Goal: Information Seeking & Learning: Learn about a topic

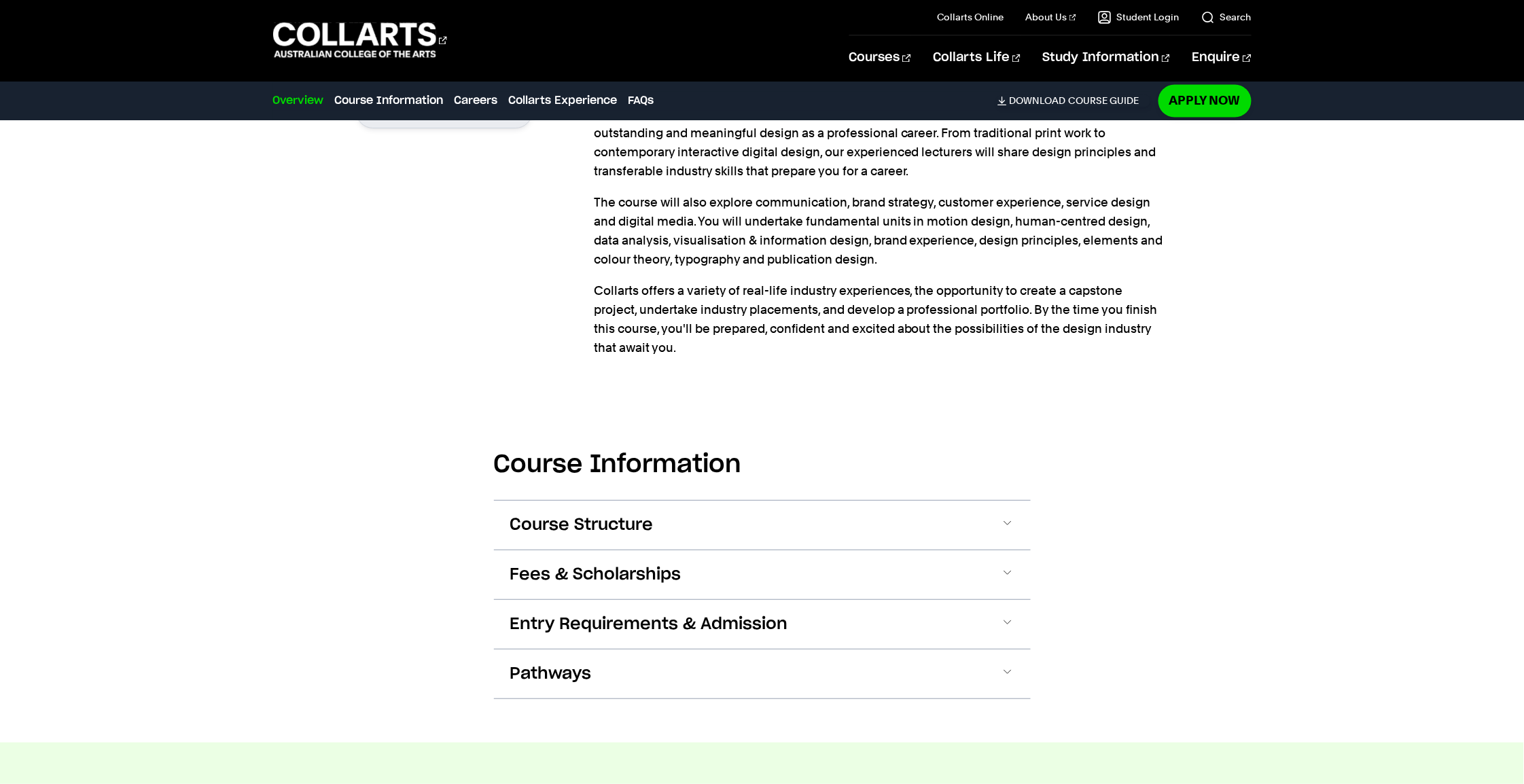
scroll to position [1155, 0]
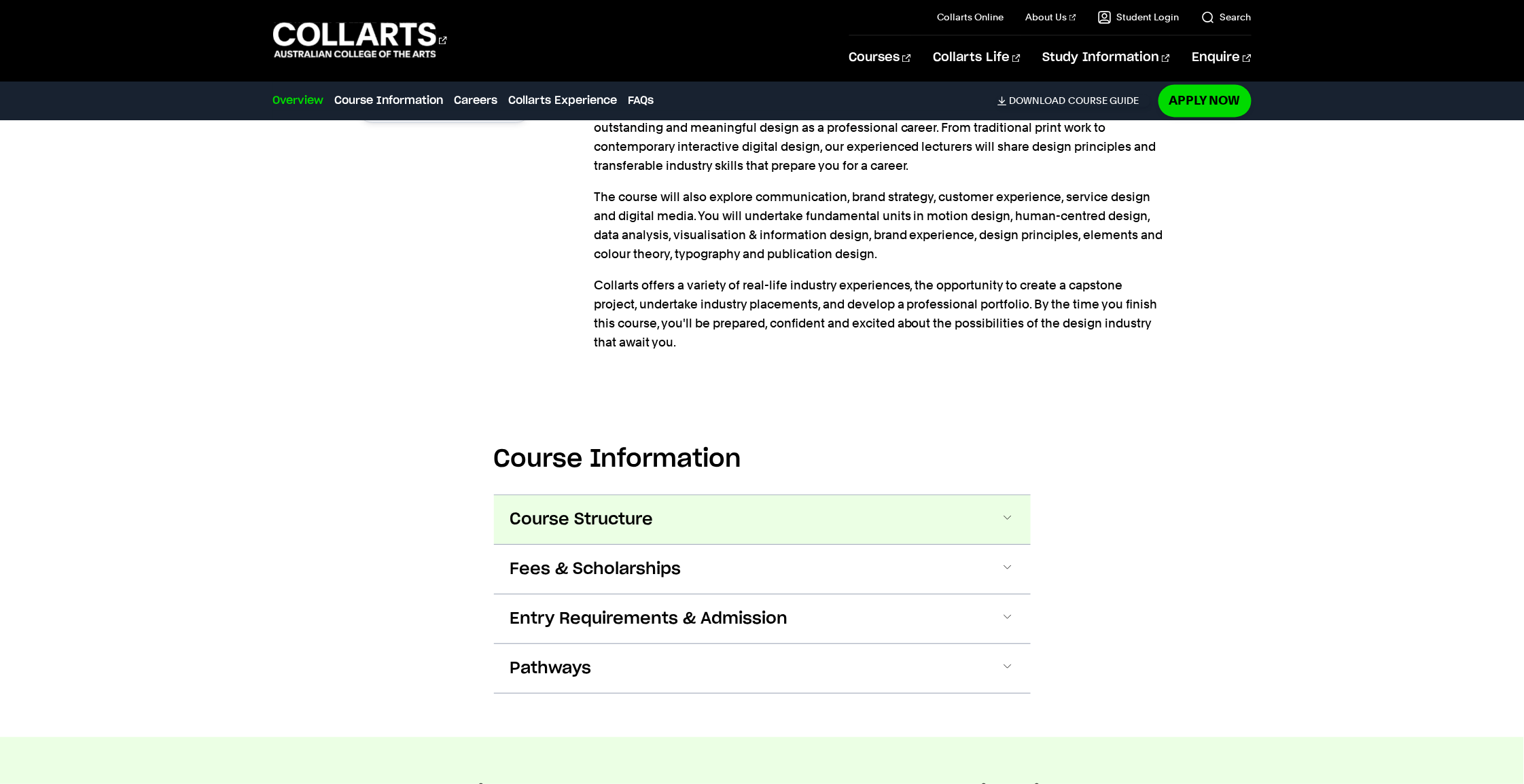
click at [1006, 513] on span at bounding box center [1007, 519] width 14 height 18
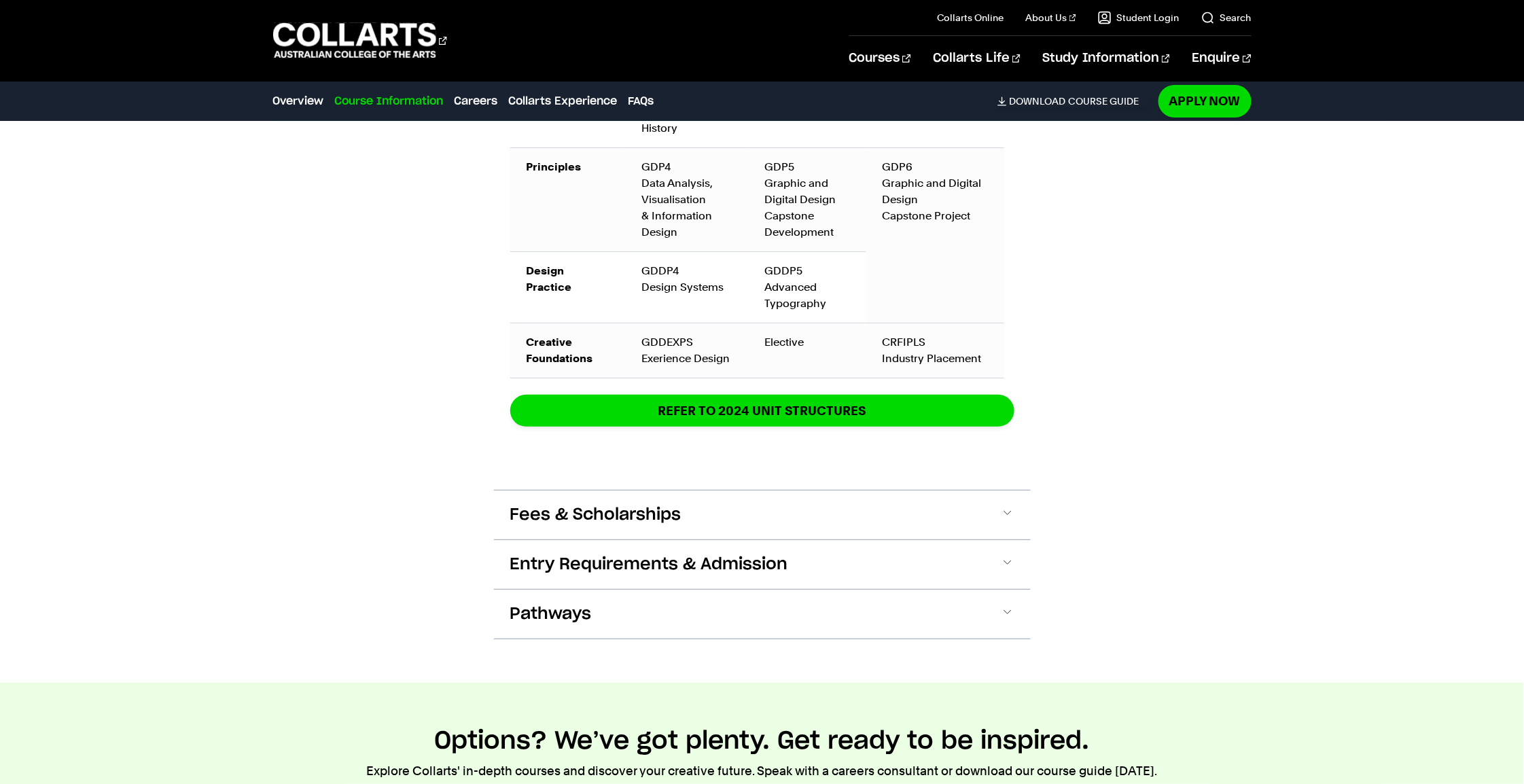
scroll to position [2274, 0]
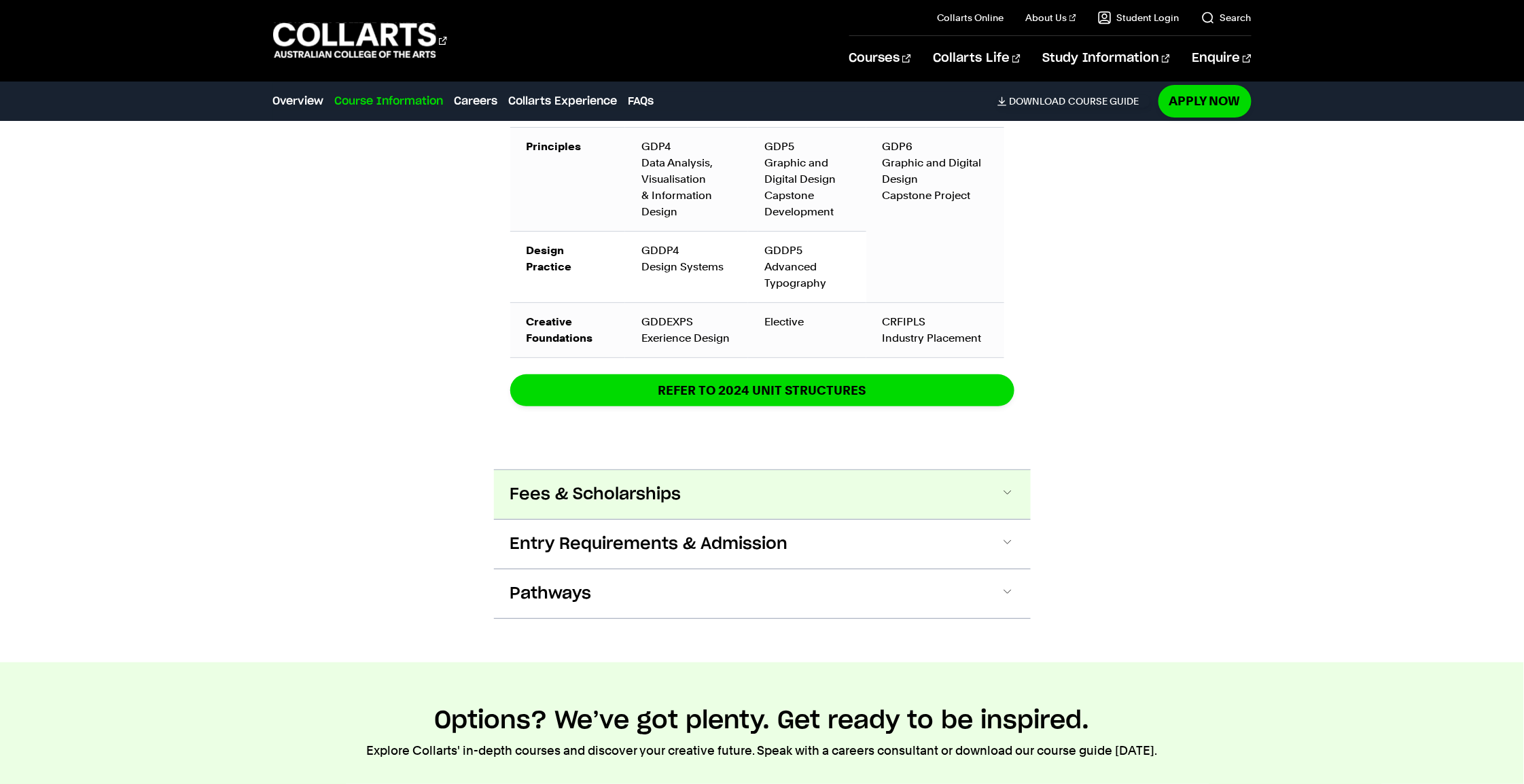
click at [1006, 487] on span at bounding box center [1007, 495] width 14 height 18
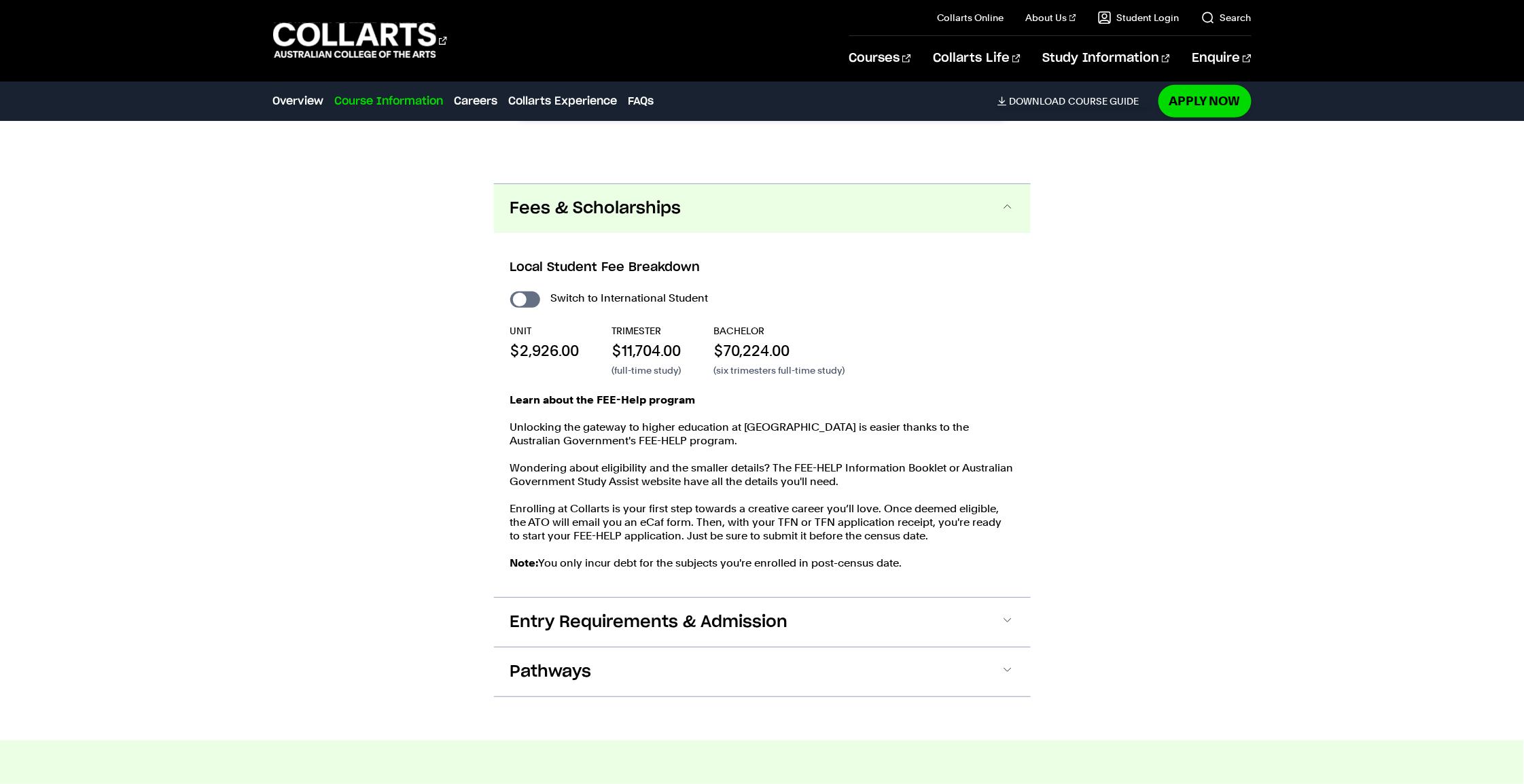
scroll to position [2617, 0]
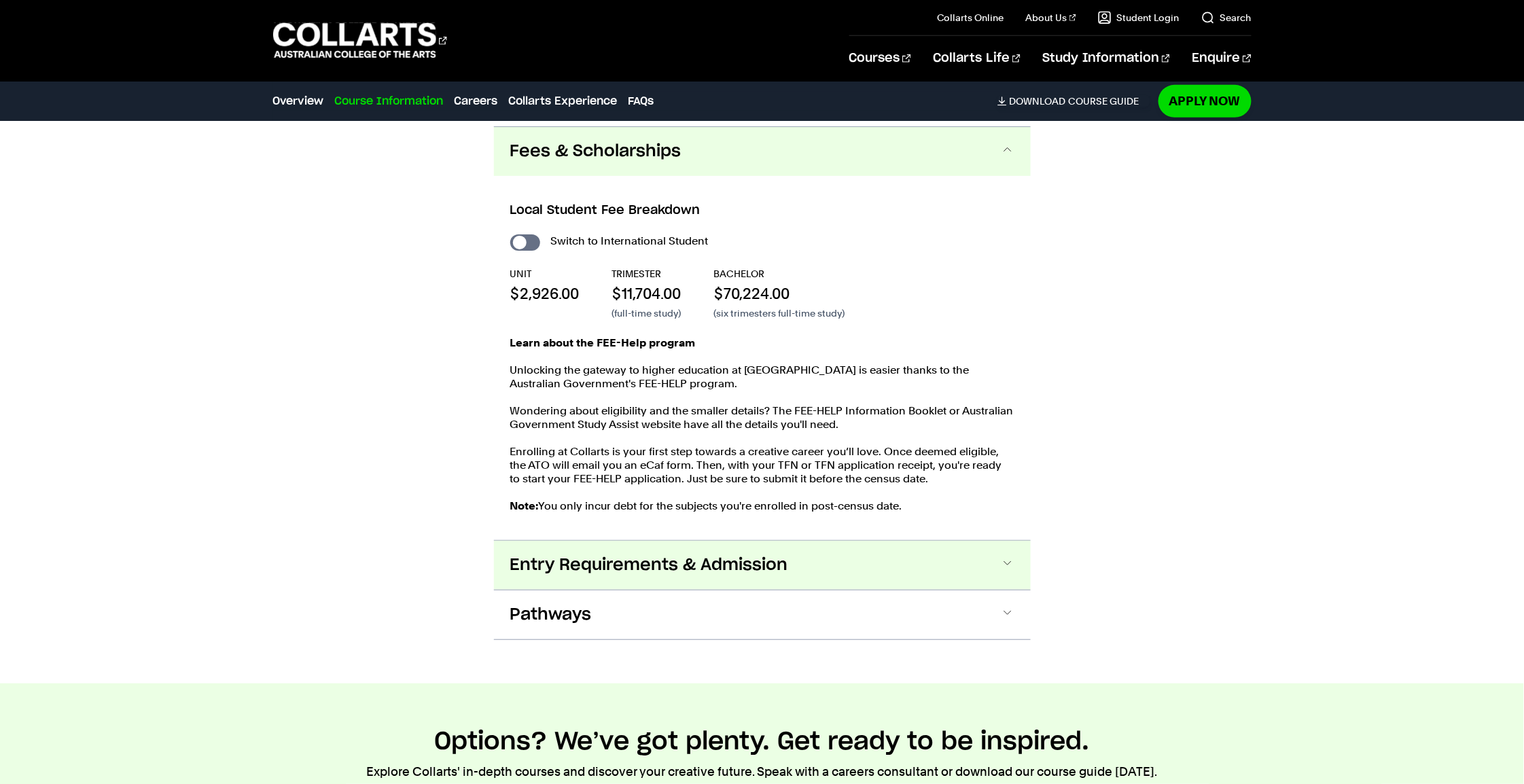
click at [1005, 557] on span at bounding box center [1007, 566] width 14 height 18
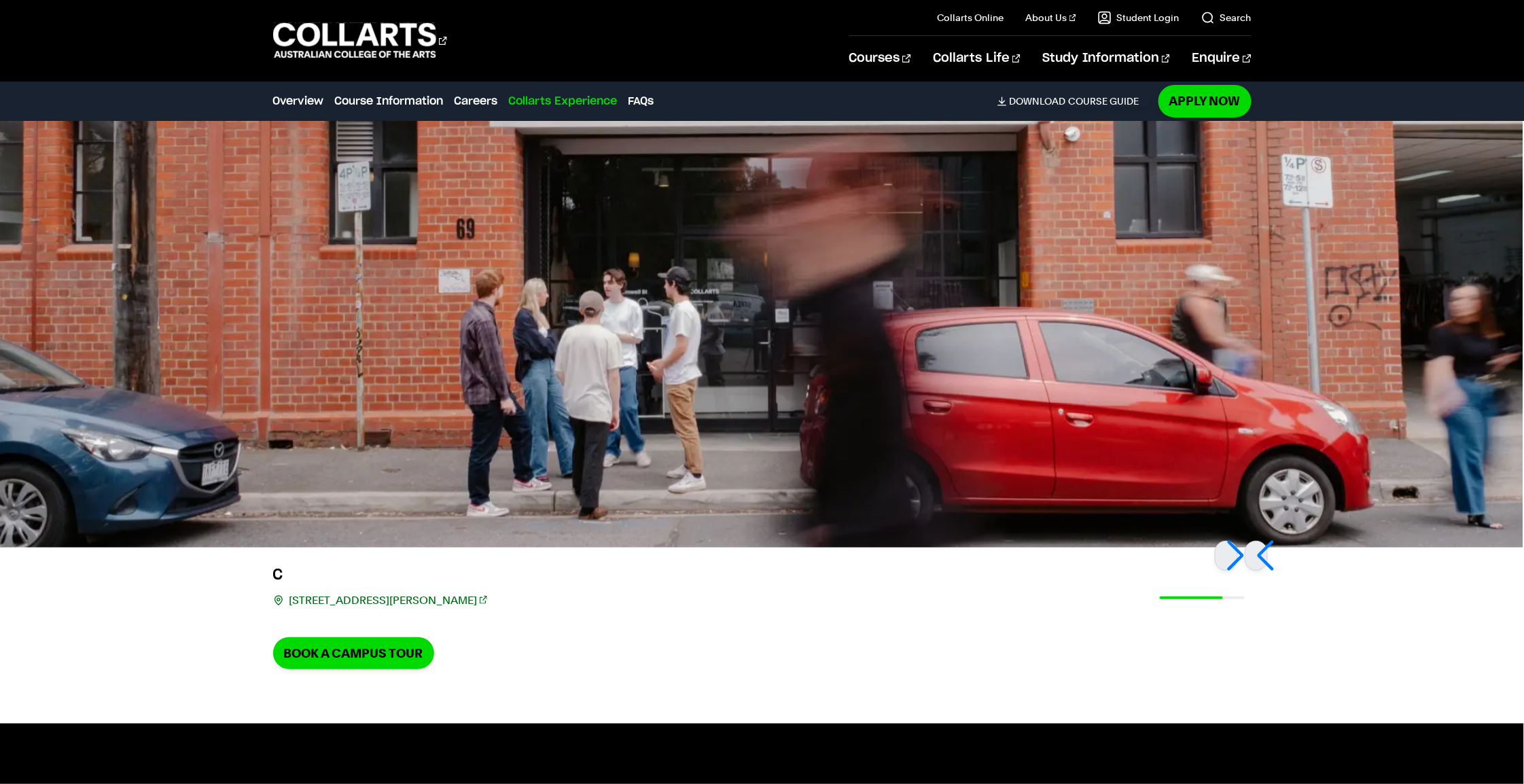
scroll to position [4526, 0]
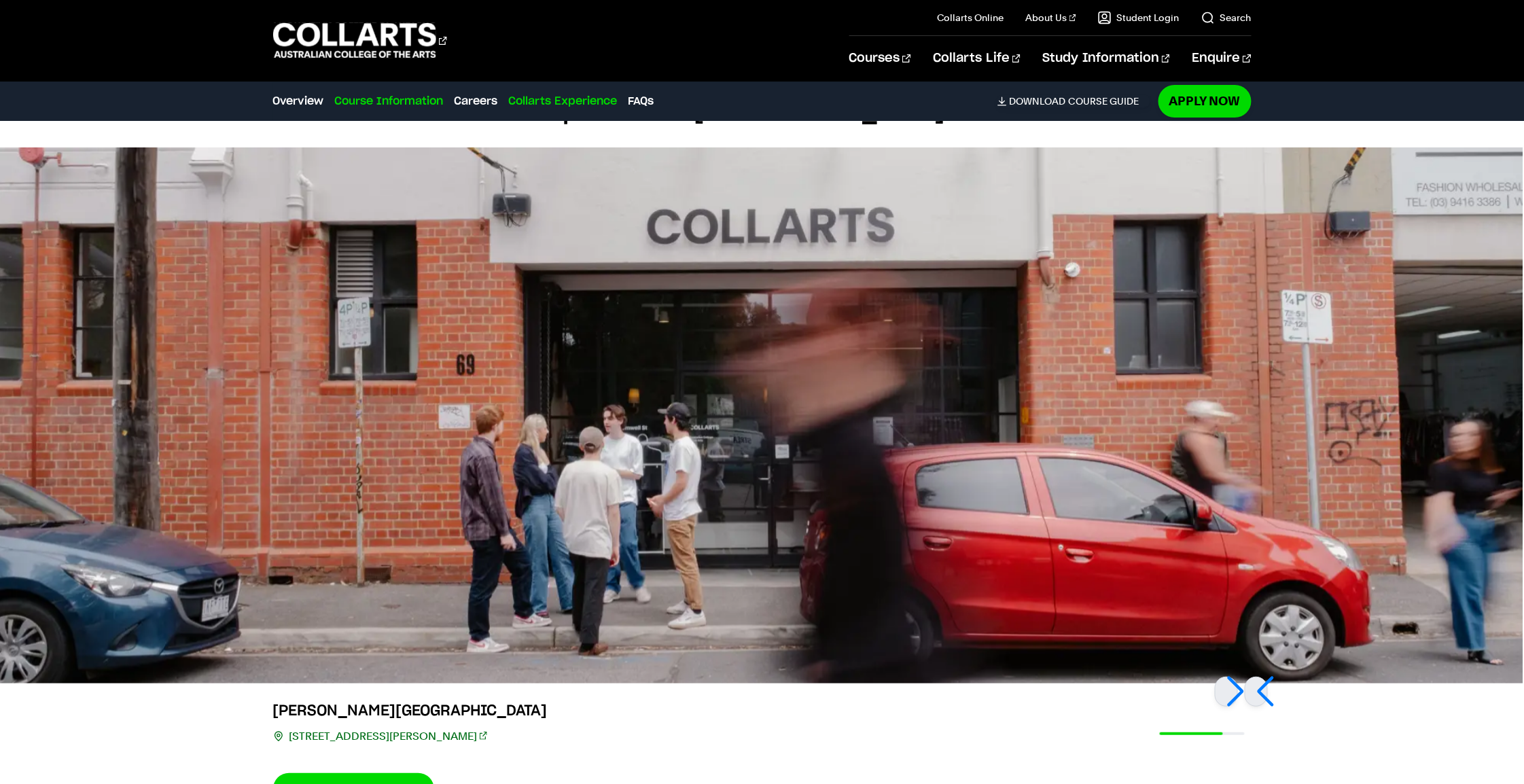
click at [388, 104] on link "Course Information" at bounding box center [390, 101] width 109 height 17
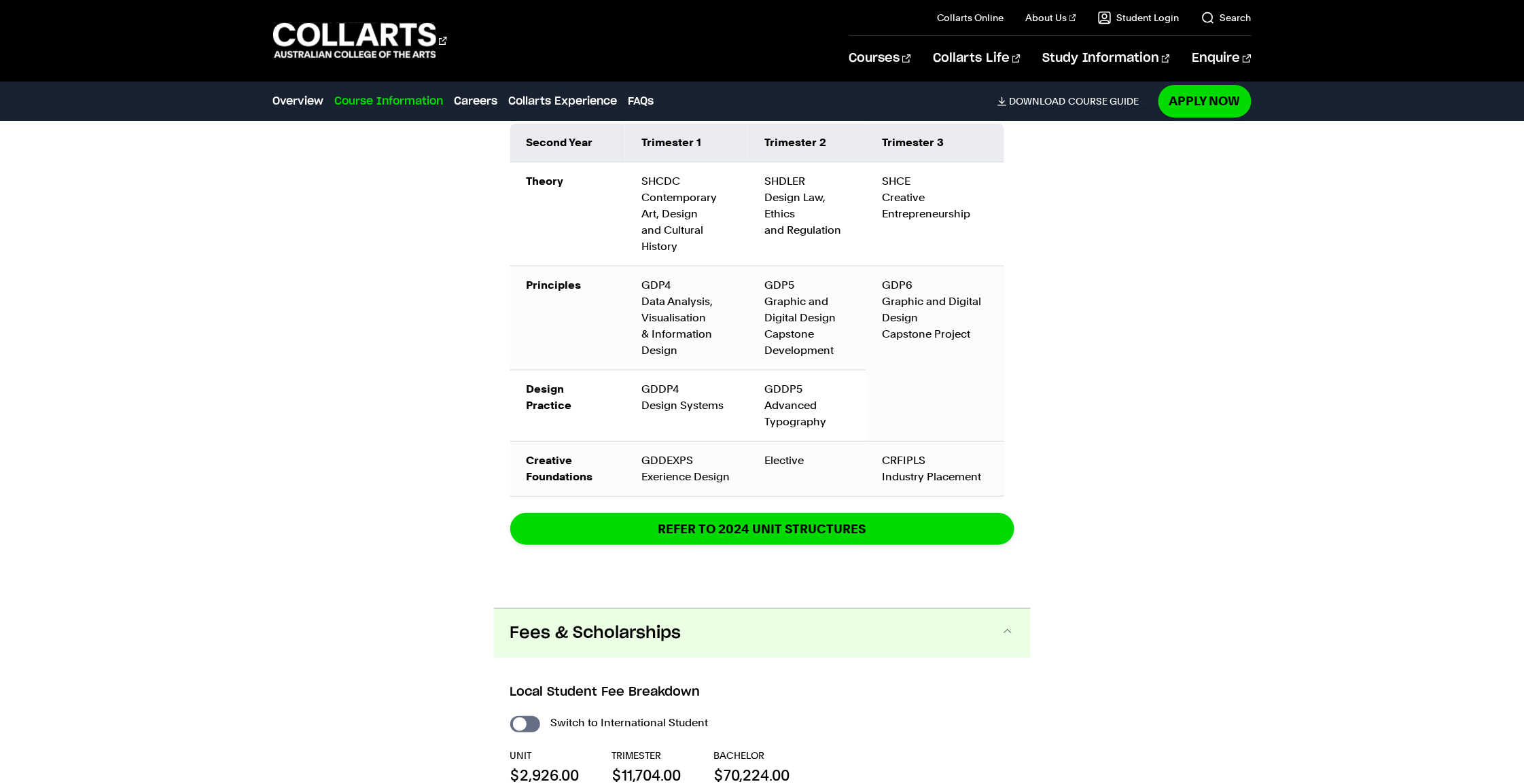
scroll to position [1414, 0]
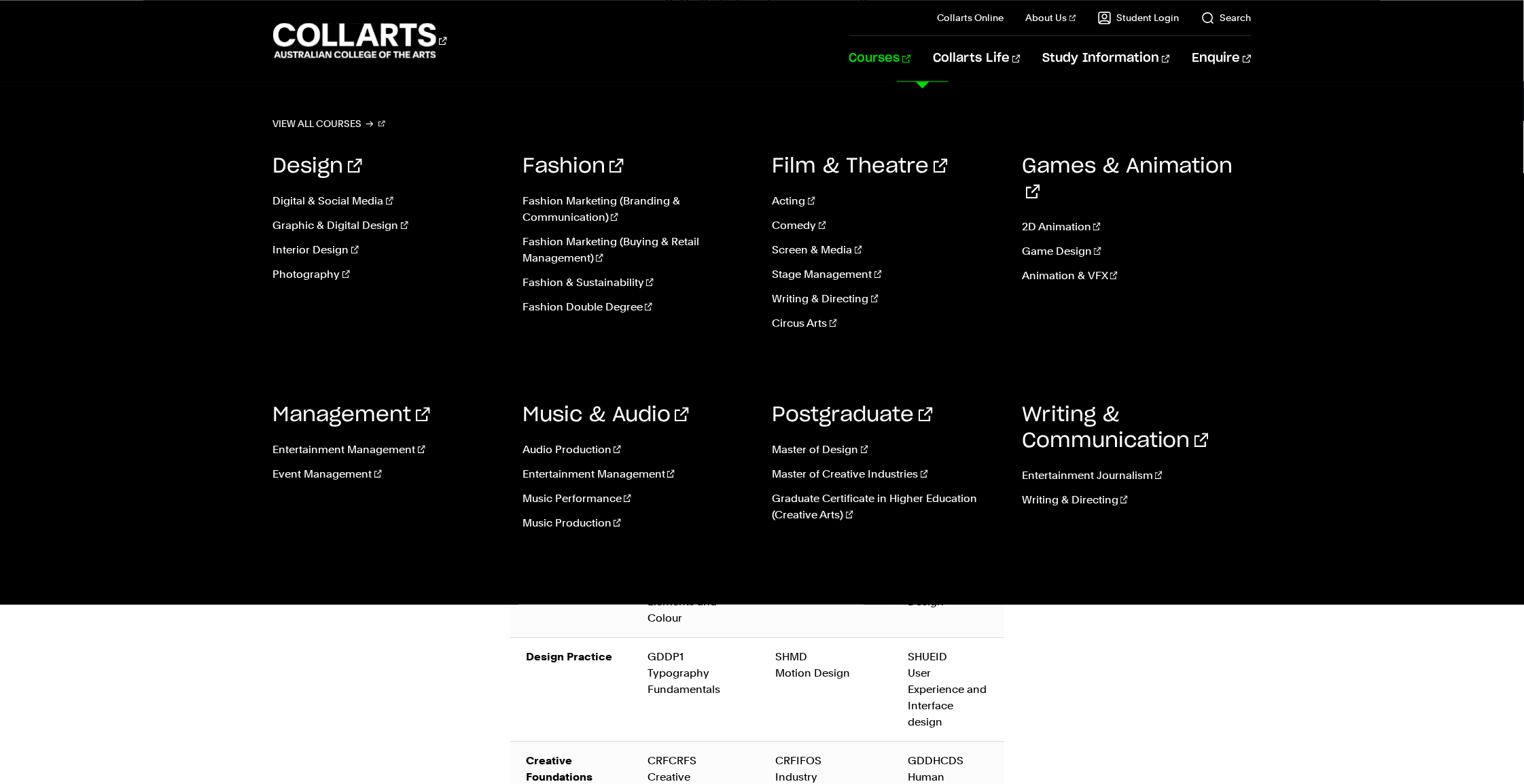
click at [911, 54] on link "Courses" at bounding box center [880, 59] width 62 height 45
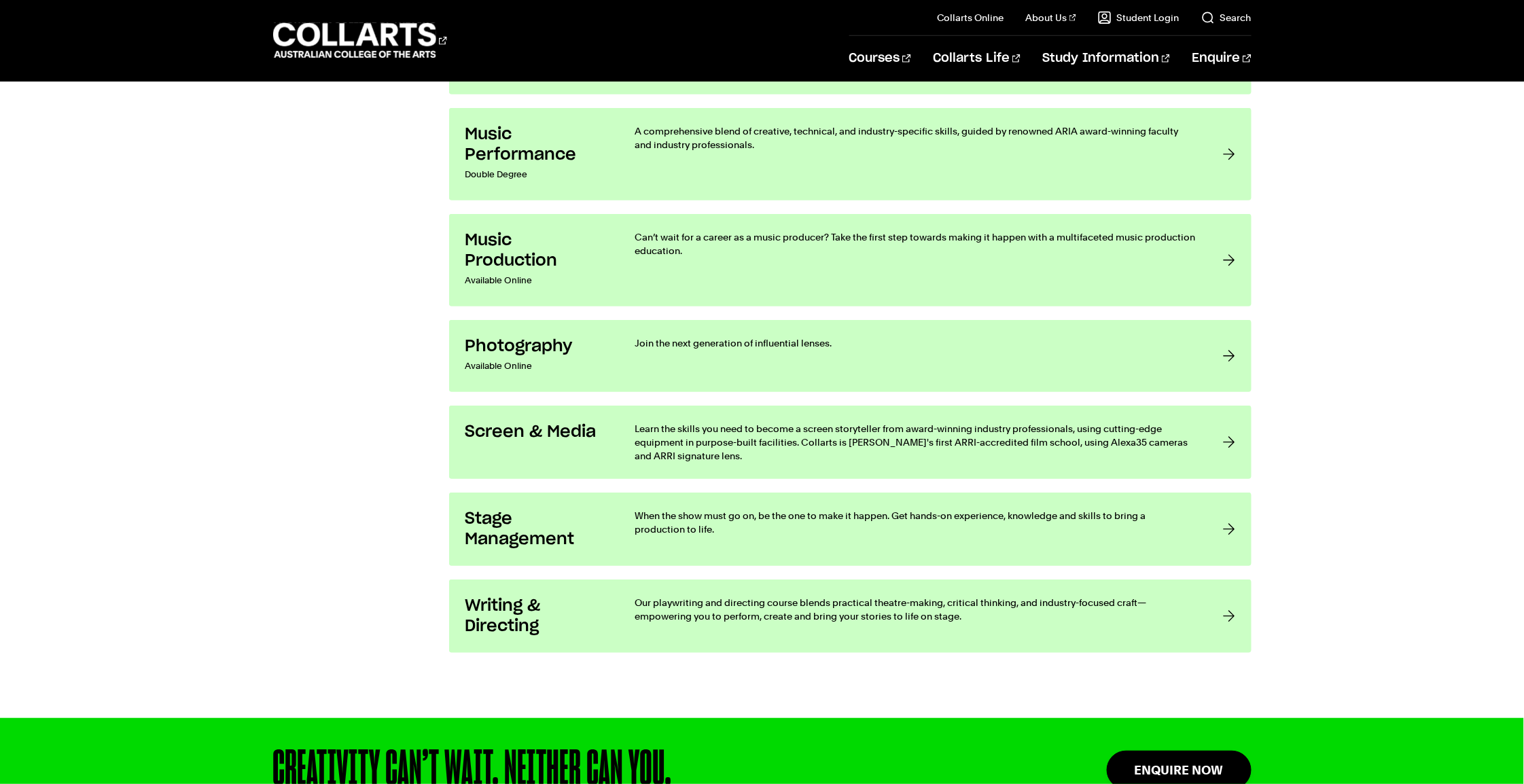
scroll to position [2582, 0]
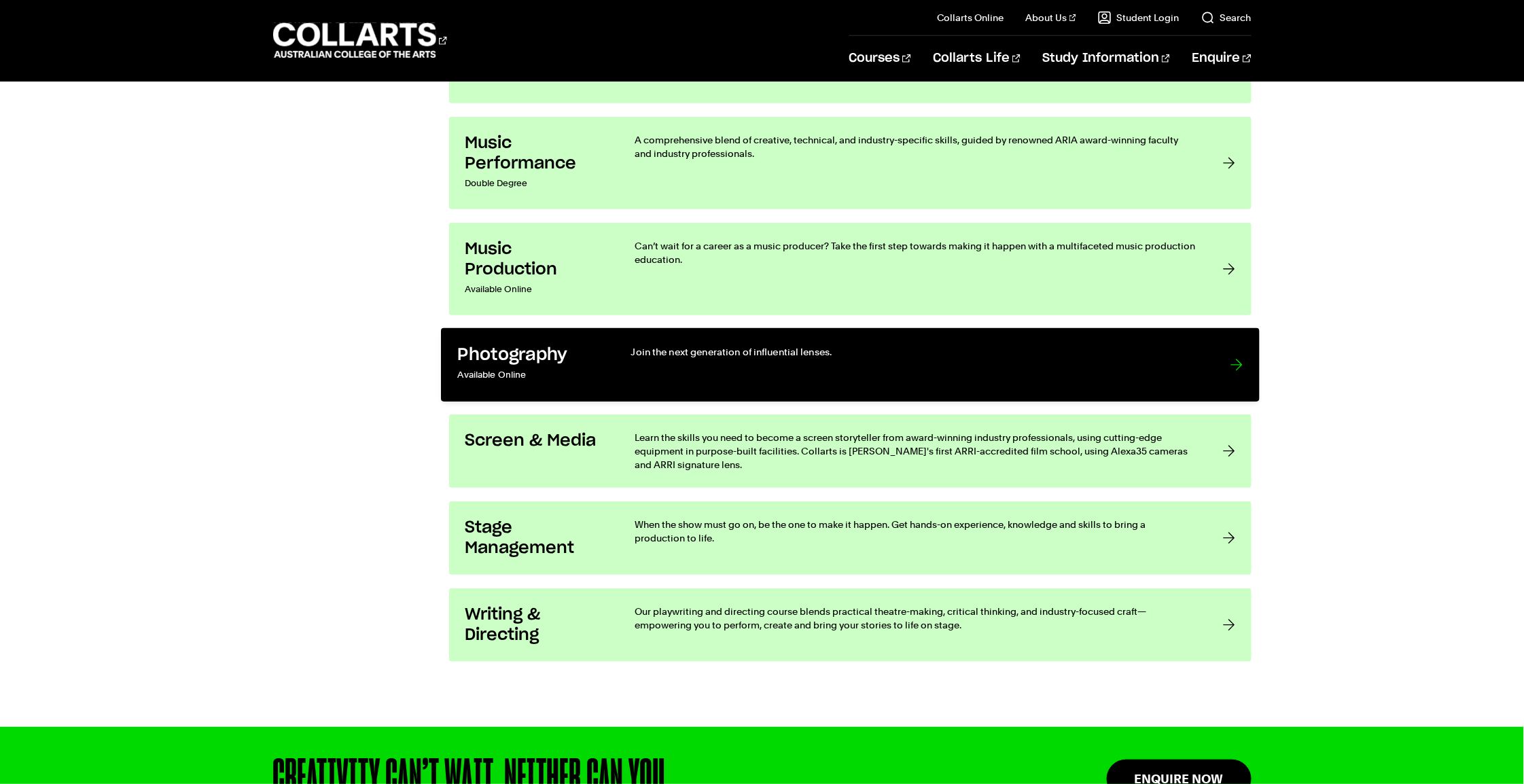
click at [725, 345] on p "Join the next generation of influential lenses." at bounding box center [916, 352] width 572 height 14
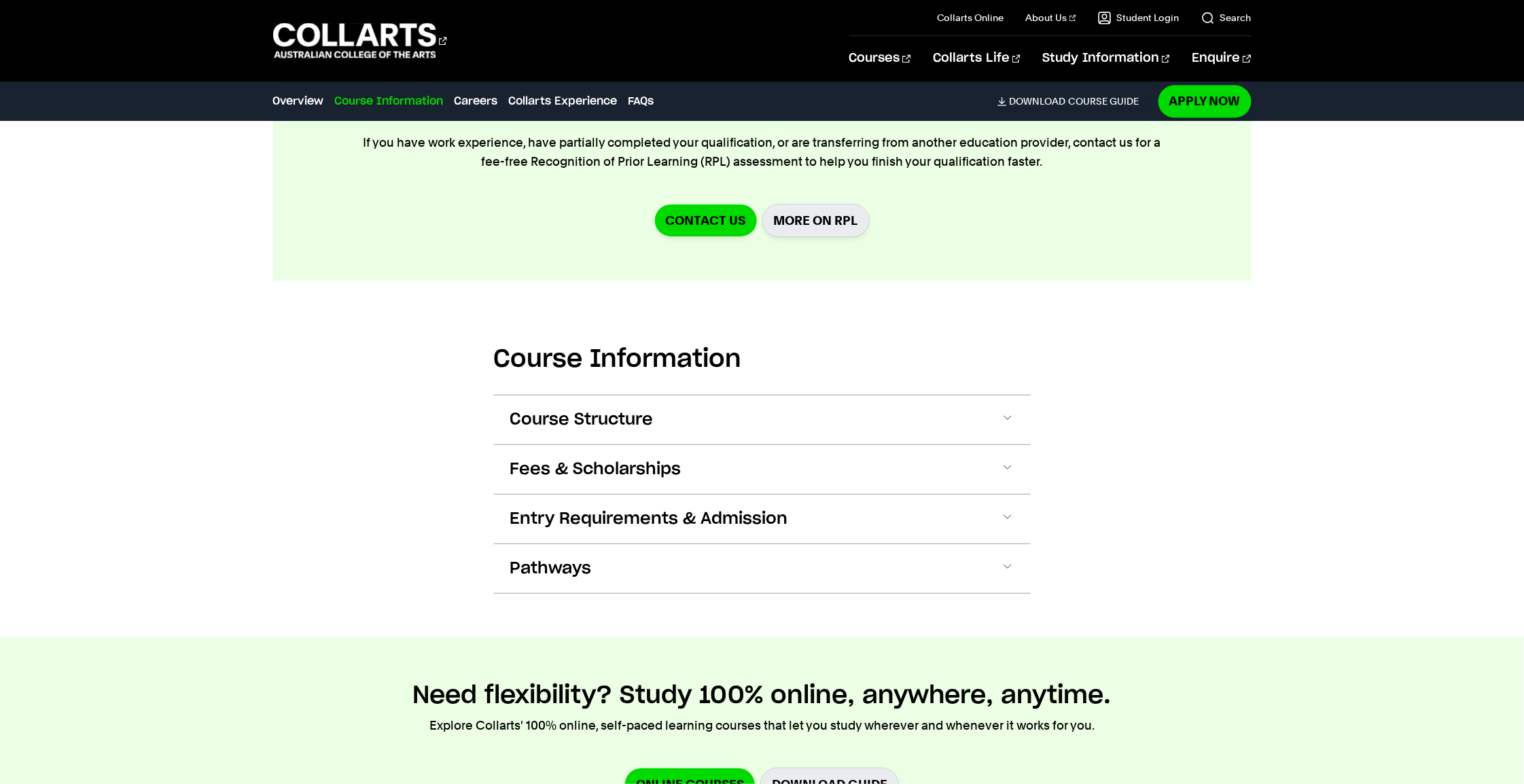
scroll to position [1426, 0]
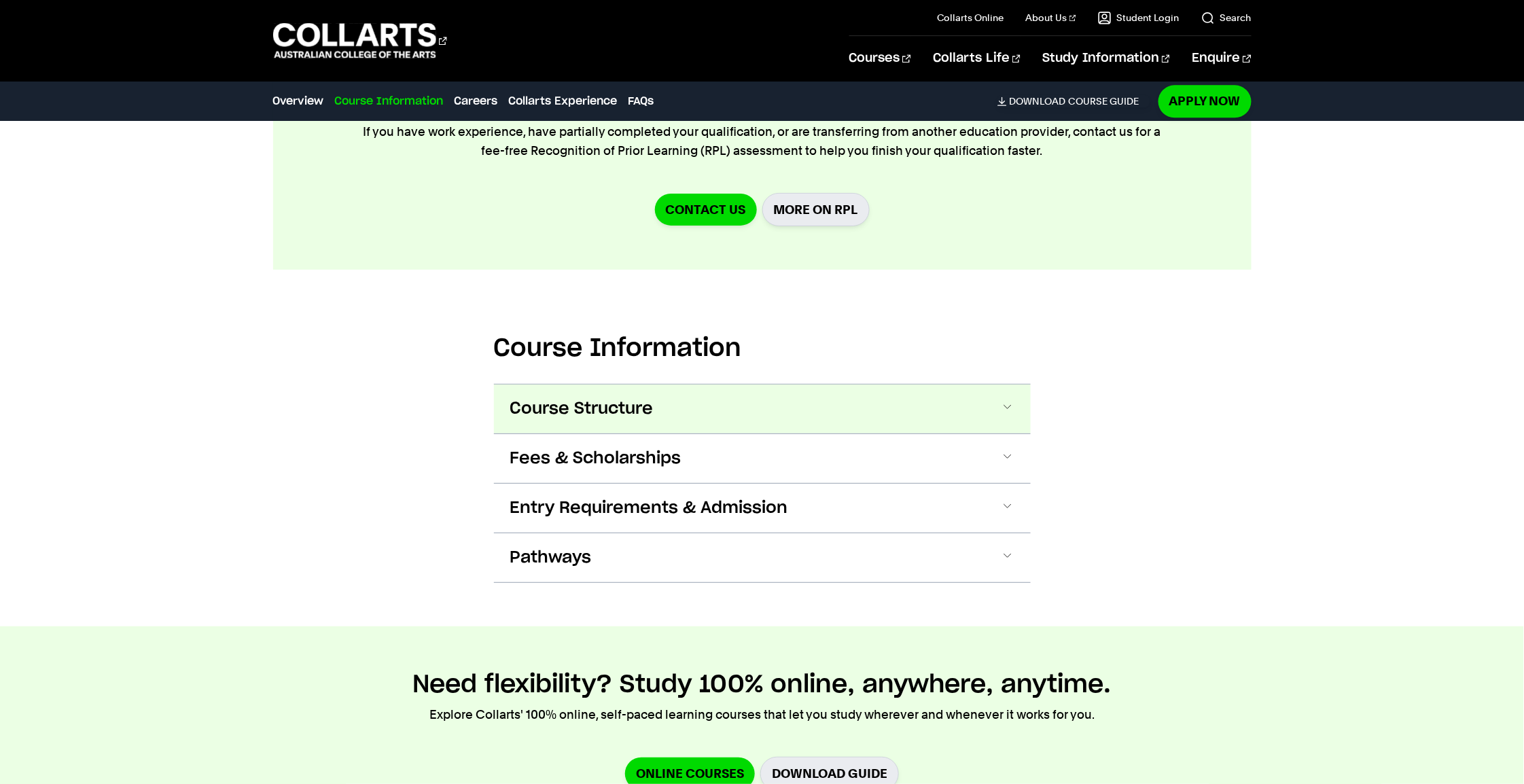
click at [1012, 400] on button "Course Structure" at bounding box center [762, 409] width 537 height 49
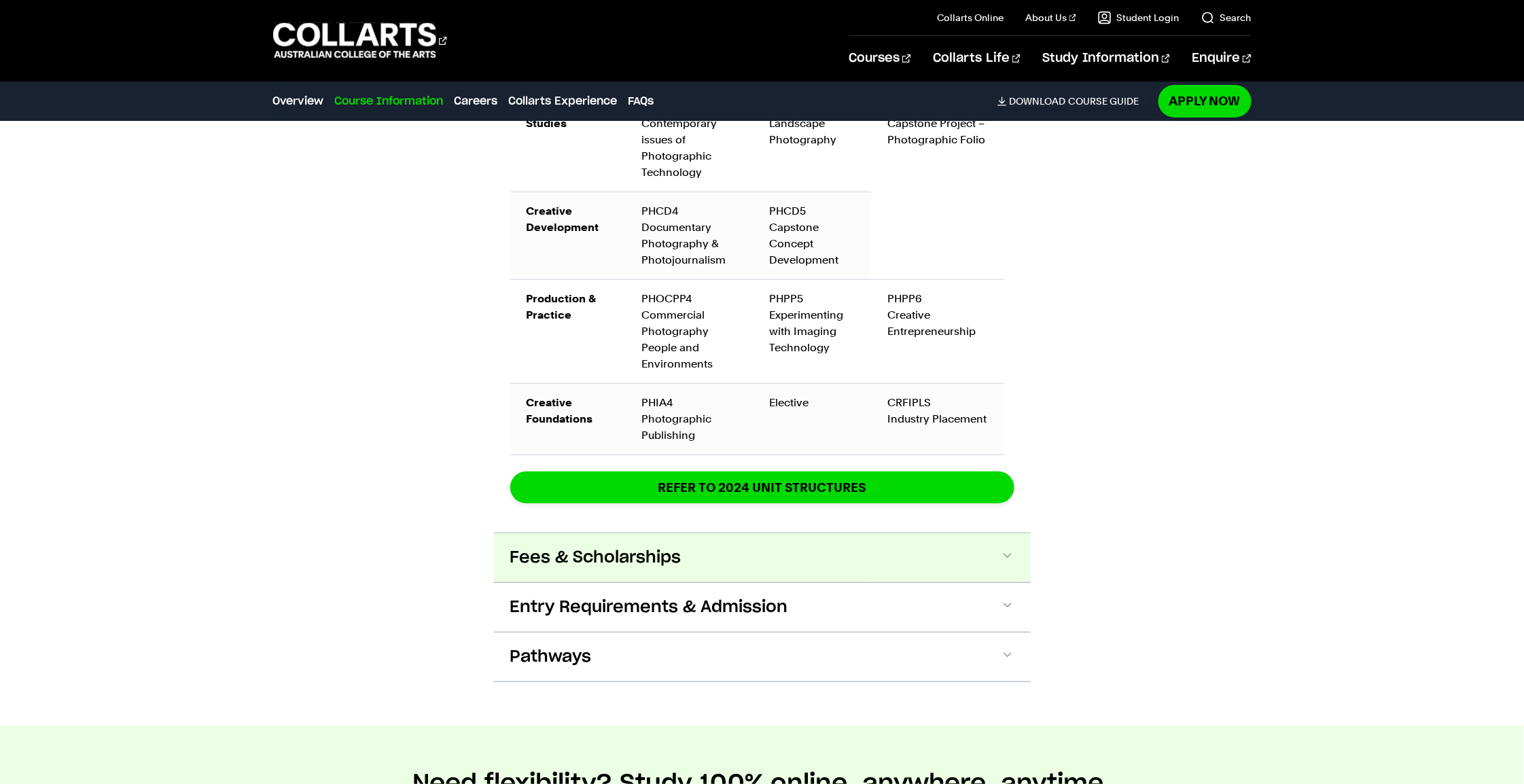
scroll to position [2367, 0]
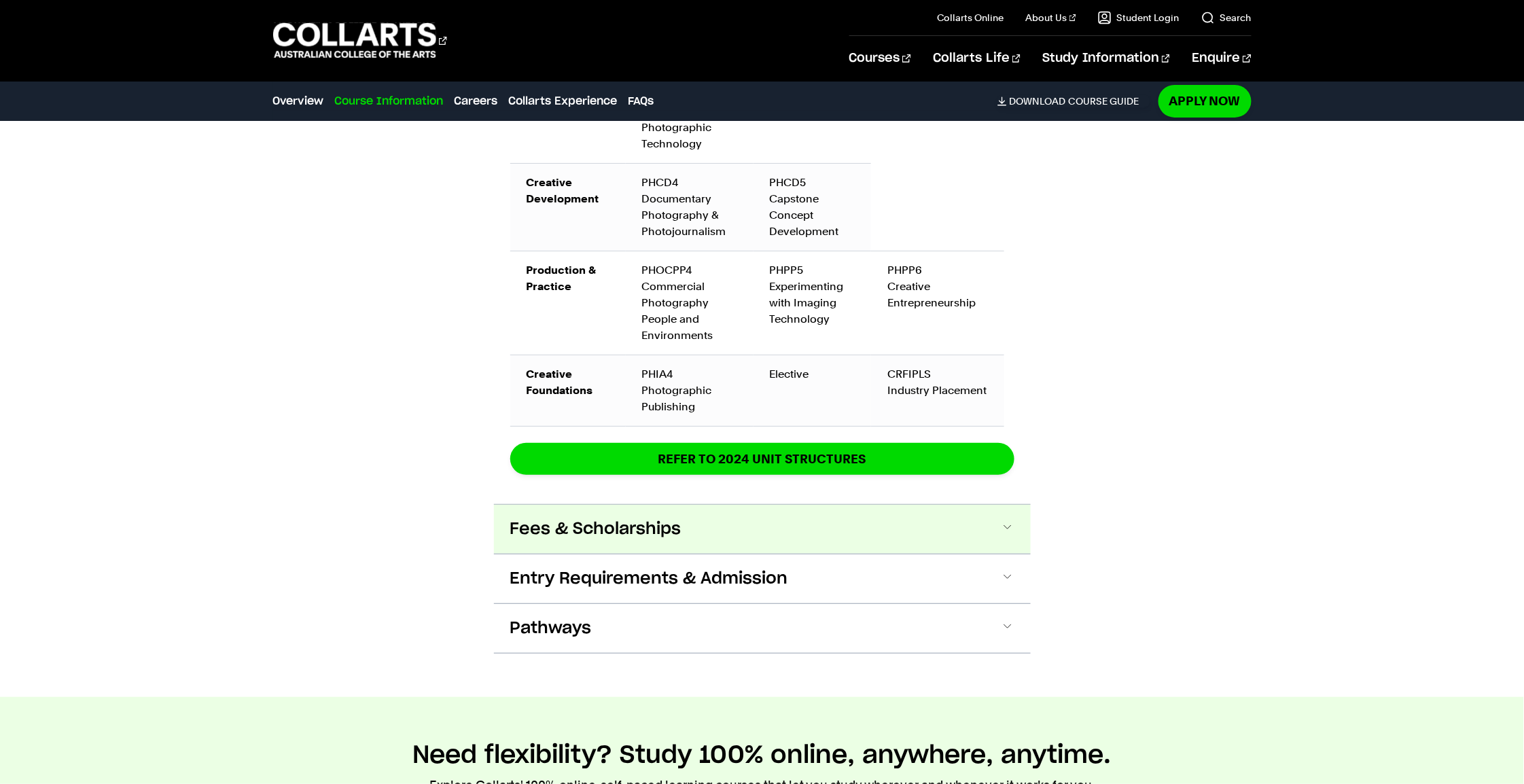
click at [1007, 521] on span at bounding box center [1007, 529] width 14 height 18
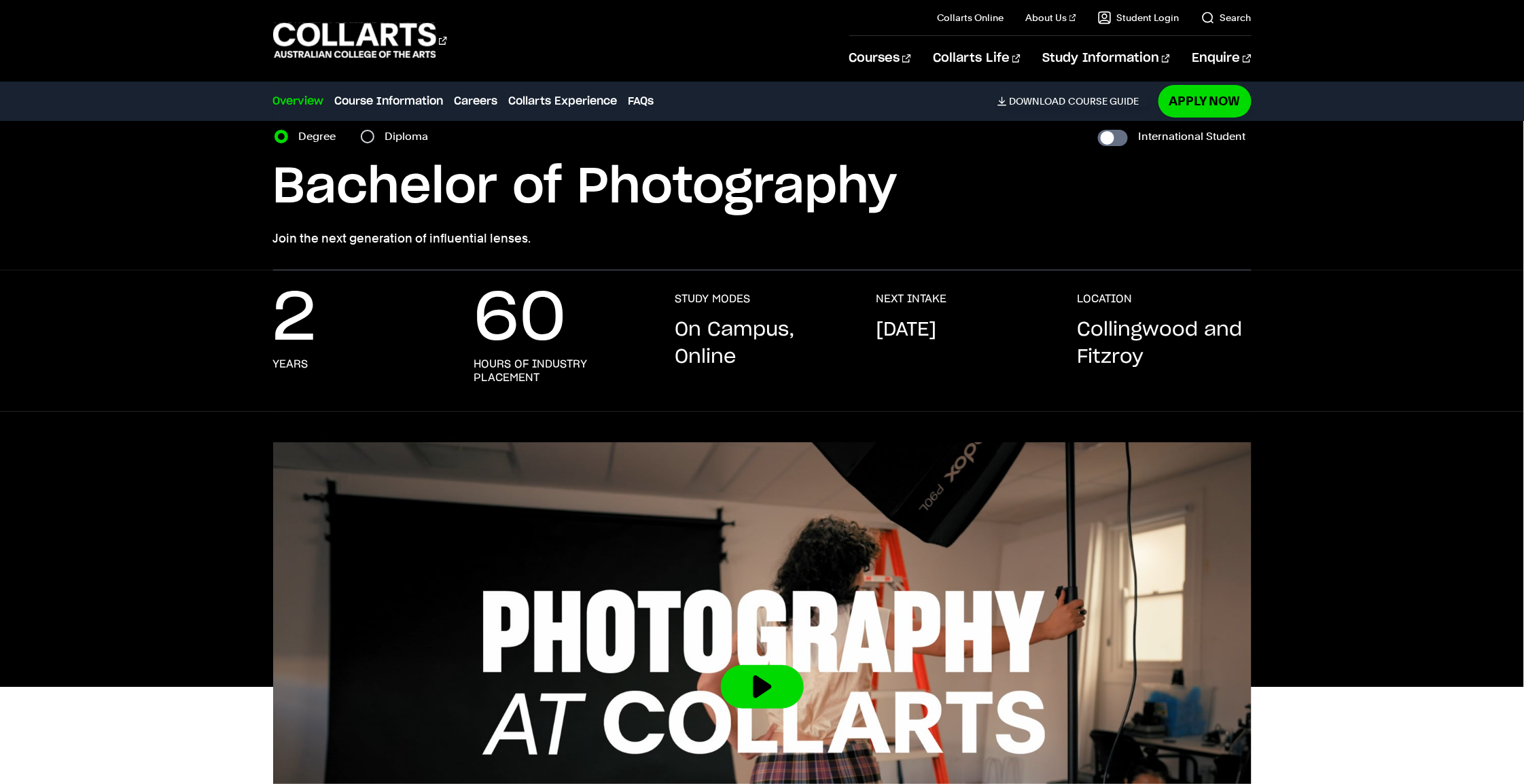
scroll to position [0, 0]
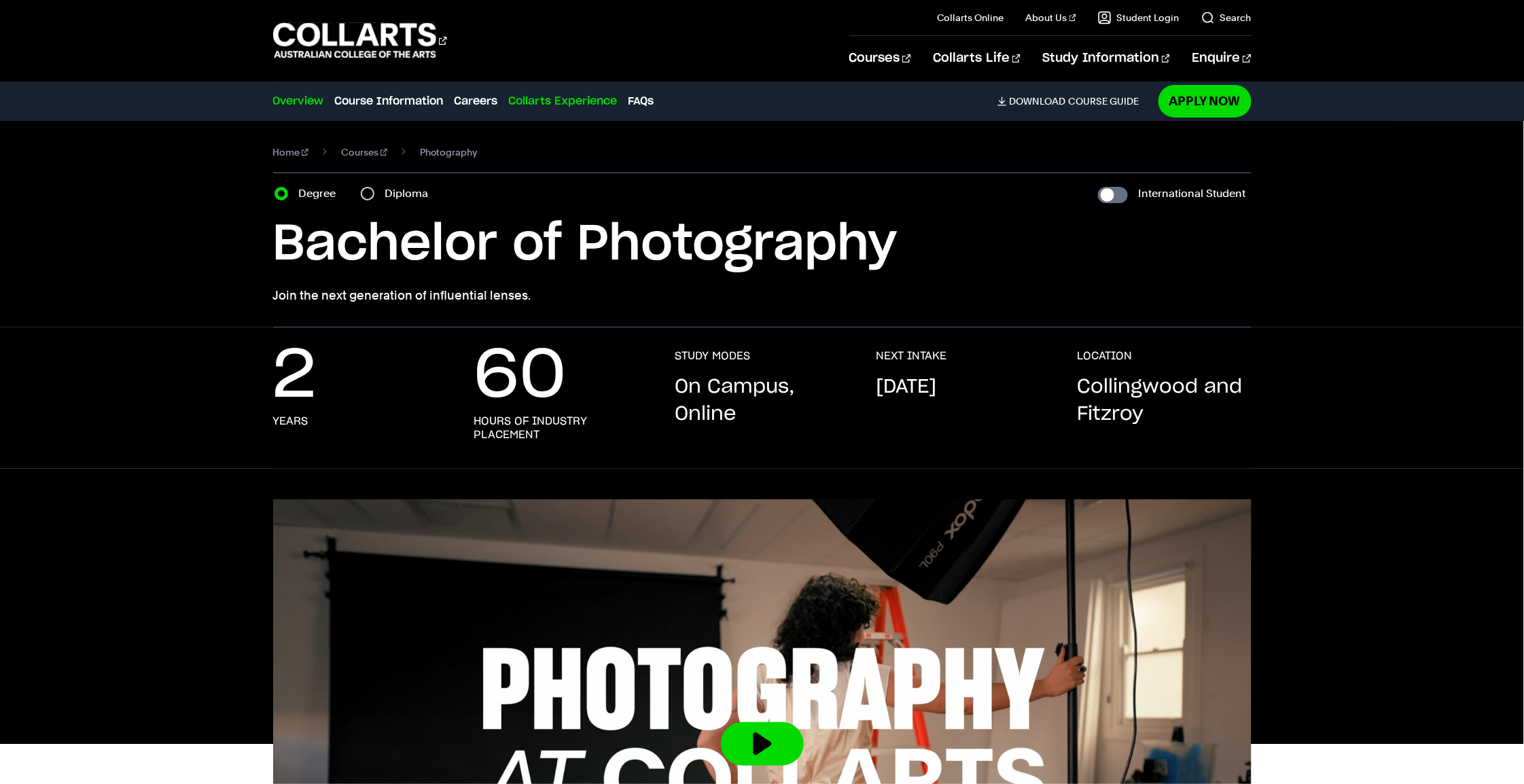
click at [561, 95] on link "Collarts Experience" at bounding box center [563, 101] width 109 height 17
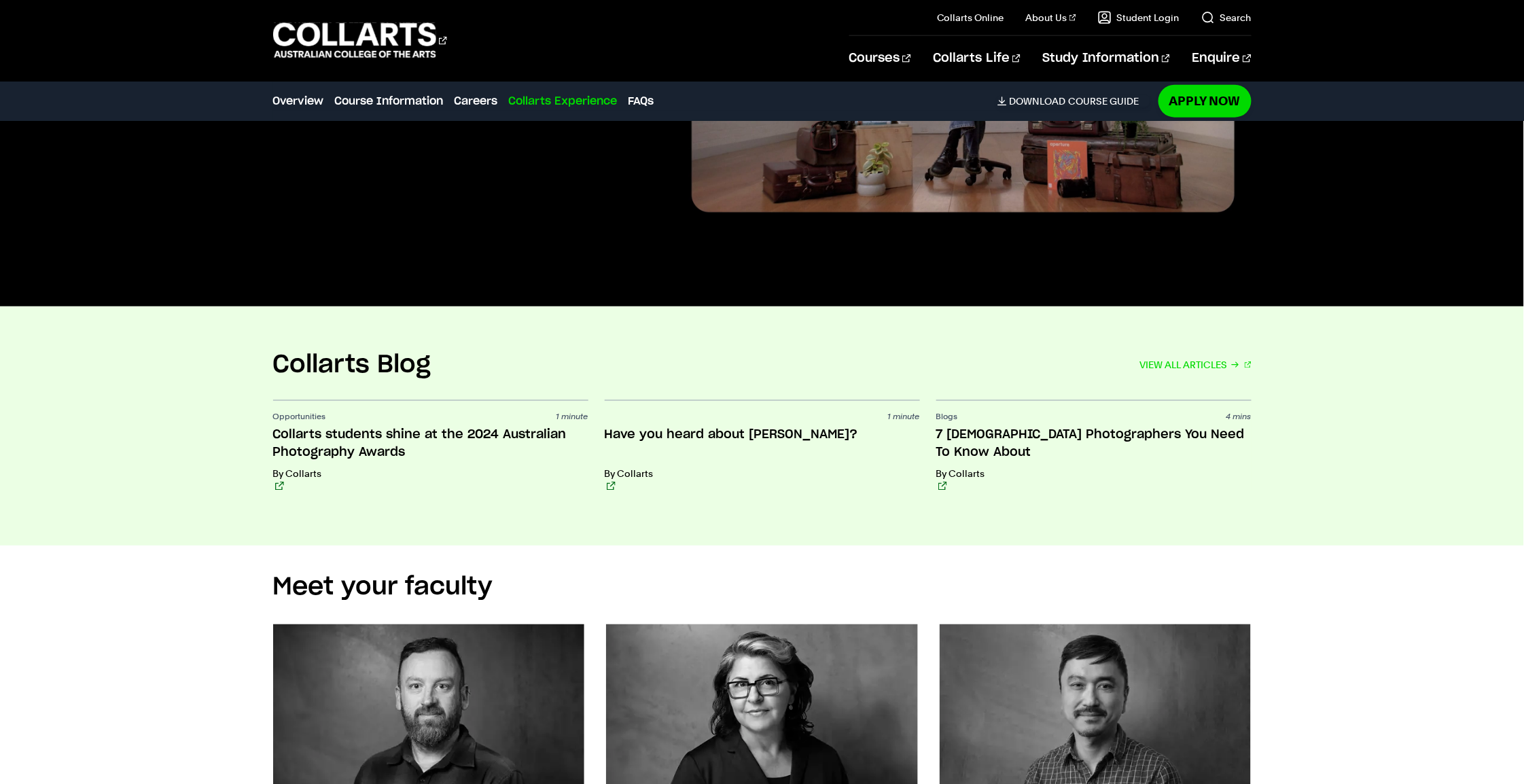
scroll to position [5280, 0]
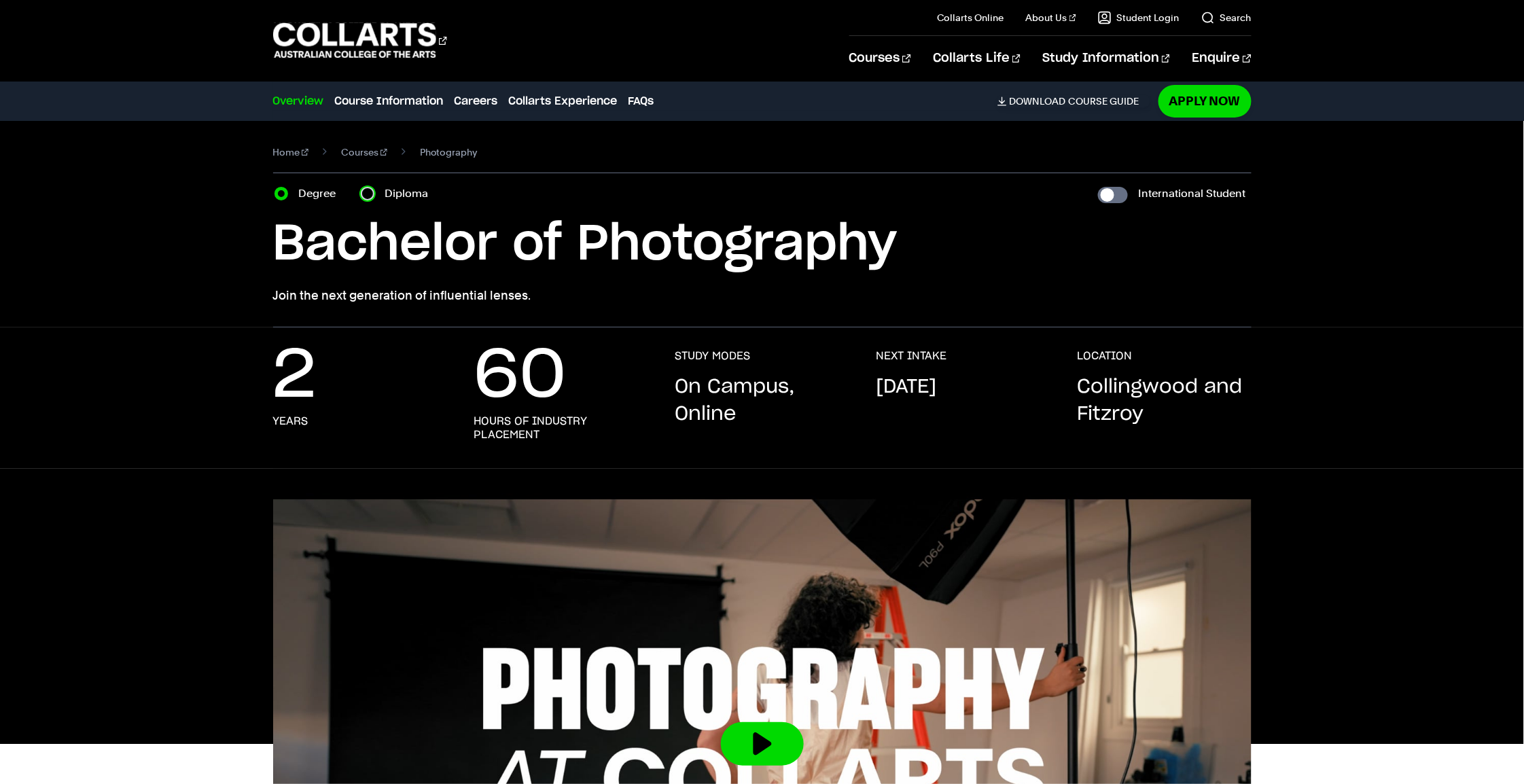
click at [370, 197] on input "Diploma" at bounding box center [368, 194] width 14 height 14
radio input "true"
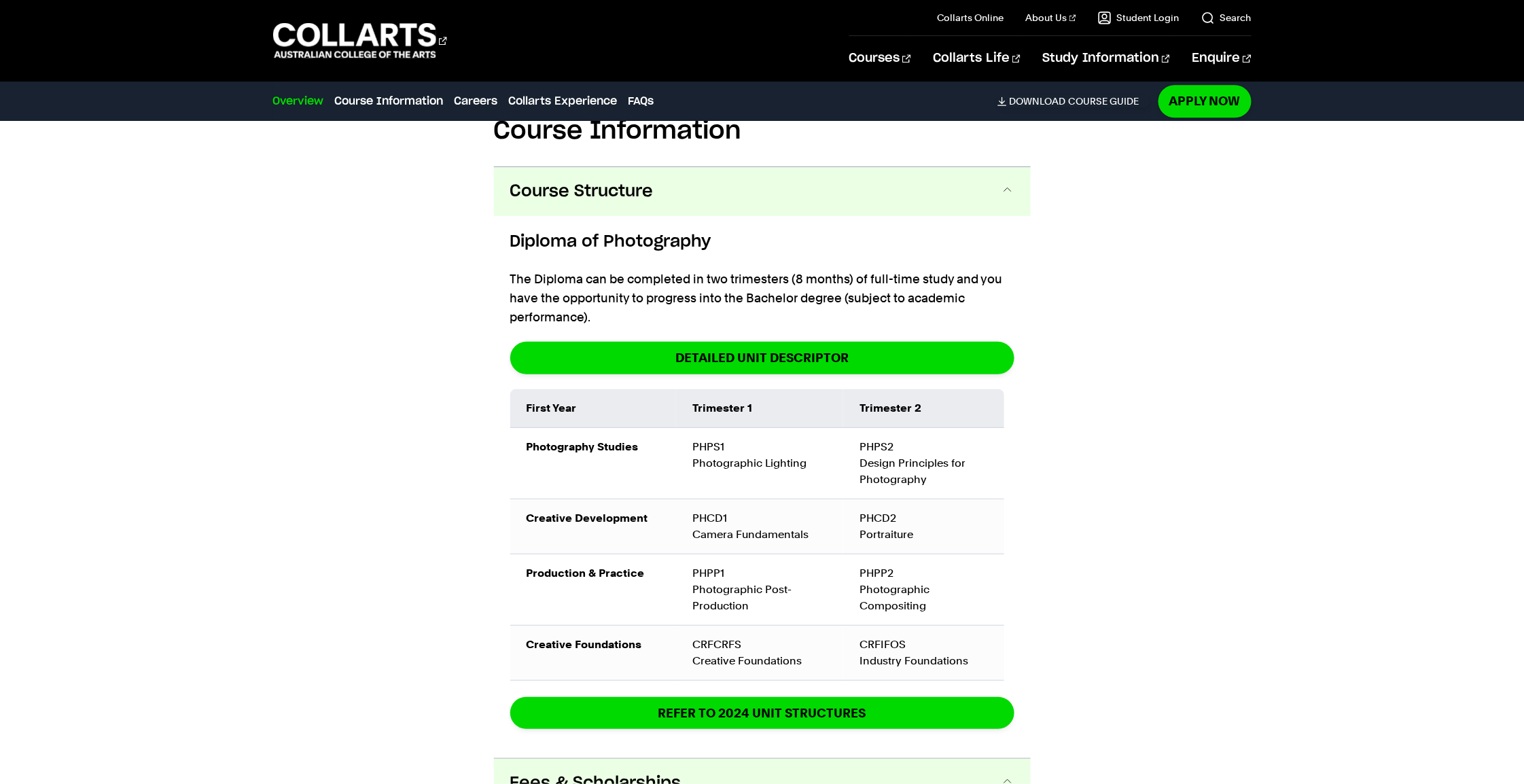
scroll to position [1291, 0]
